Goal: Information Seeking & Learning: Learn about a topic

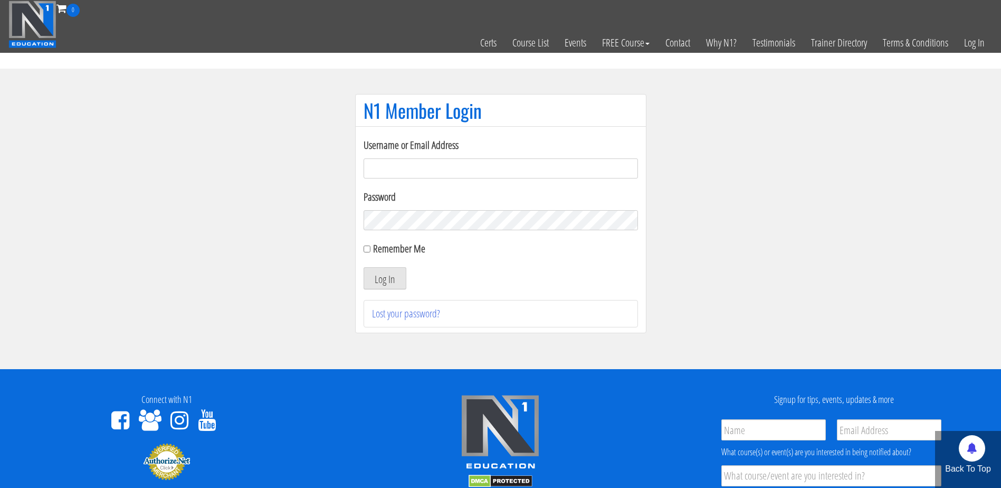
type input "tim.klinar@gmail.com"
click at [388, 280] on button "Log In" at bounding box center [385, 278] width 43 height 22
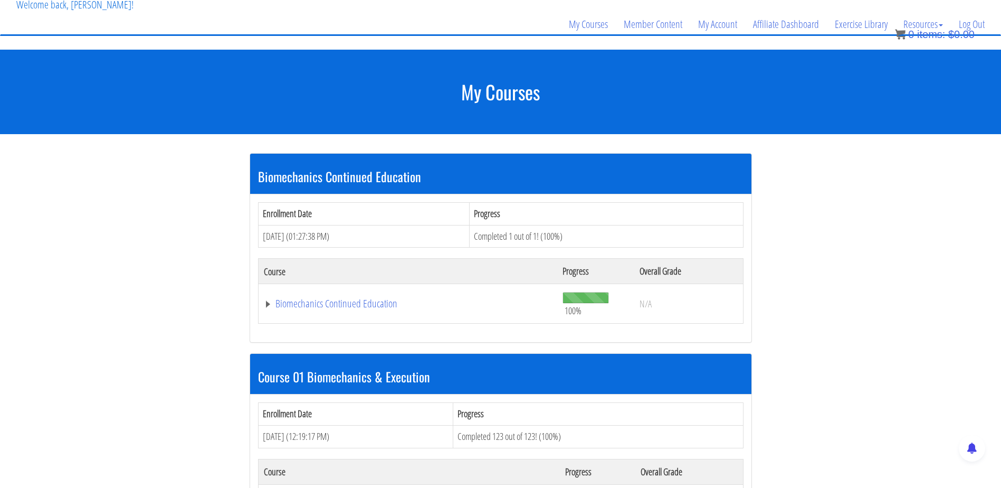
scroll to position [225, 0]
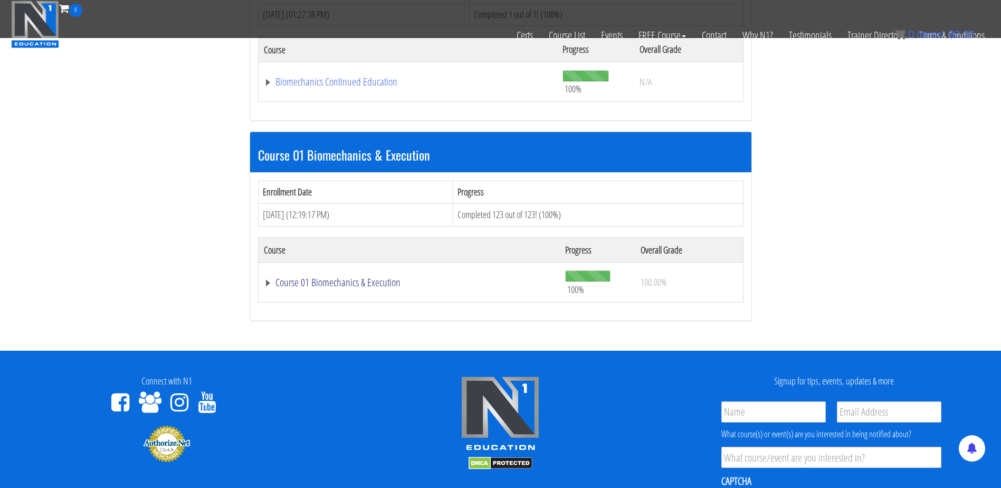
click at [271, 87] on link "Course 01 Biomechanics & Execution" at bounding box center [408, 82] width 289 height 11
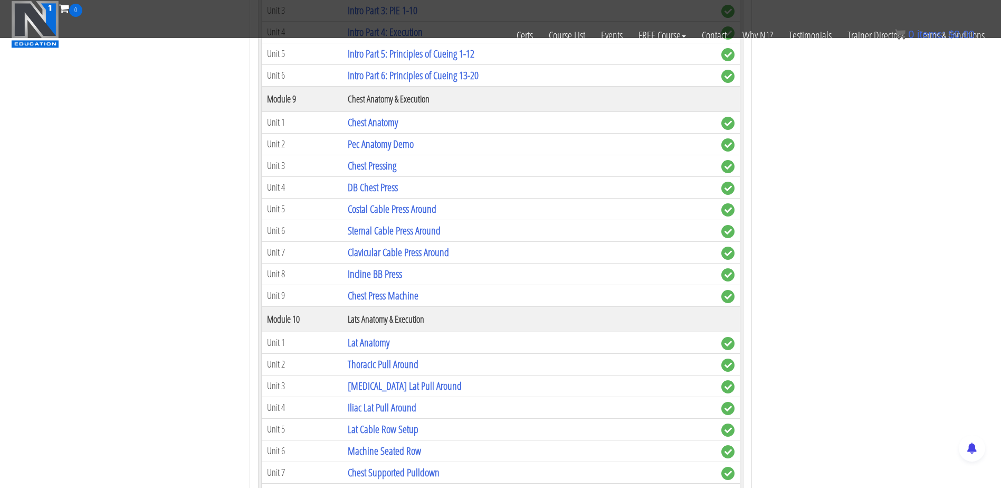
scroll to position [1808, 0]
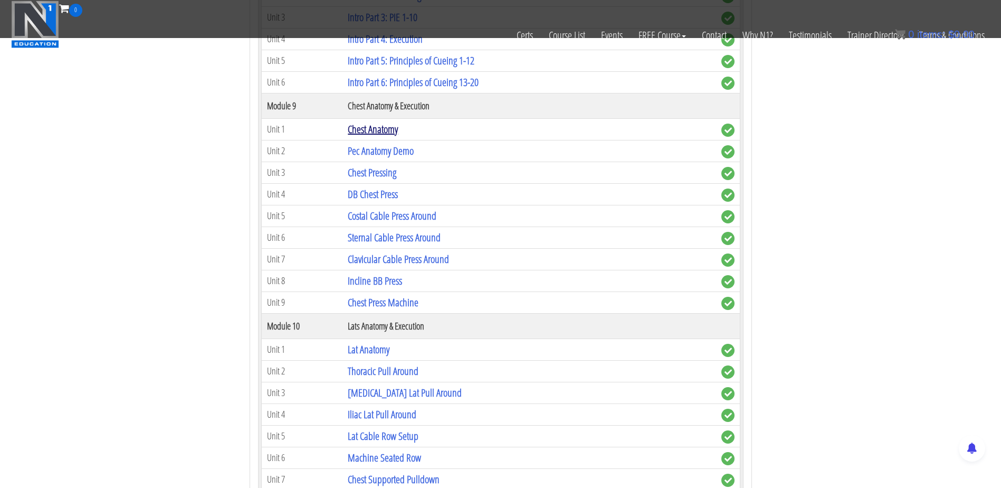
click at [383, 128] on link "Chest Anatomy" at bounding box center [373, 129] width 50 height 14
